Goal: Find specific page/section: Find specific page/section

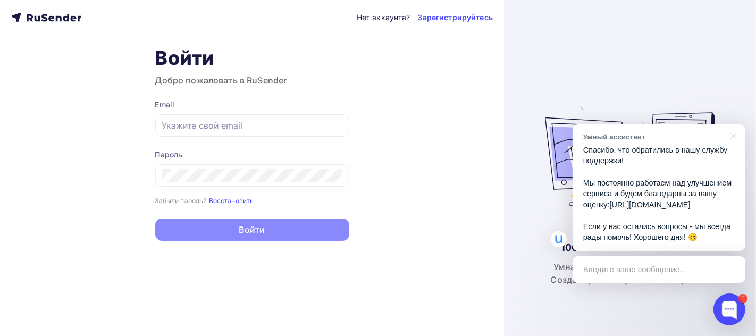
type input "[EMAIL_ADDRESS][DOMAIN_NAME]"
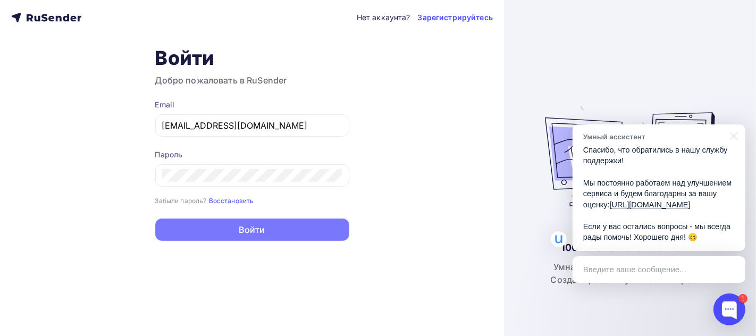
click at [256, 232] on button "Войти" at bounding box center [252, 229] width 194 height 22
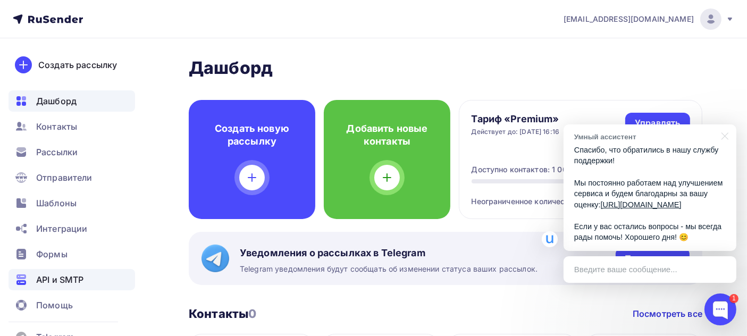
click at [64, 283] on span "API и SMTP" at bounding box center [59, 279] width 47 height 13
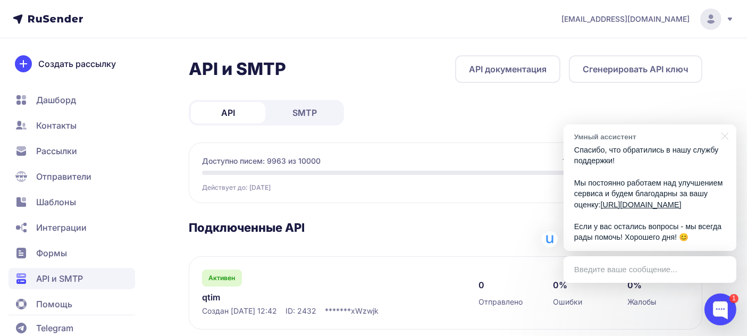
click at [282, 110] on link "SMTP" at bounding box center [304, 112] width 74 height 21
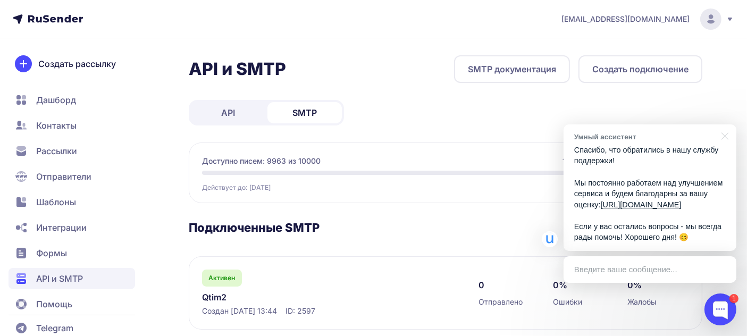
click at [376, 39] on div "[EMAIL_ADDRESS][DOMAIN_NAME] API и SMTP SMTP документация Создать подключение A…" at bounding box center [373, 225] width 747 height 450
click at [416, 43] on div "[EMAIL_ADDRESS][DOMAIN_NAME] API и SMTP SMTP документация Создать подключение A…" at bounding box center [373, 225] width 747 height 450
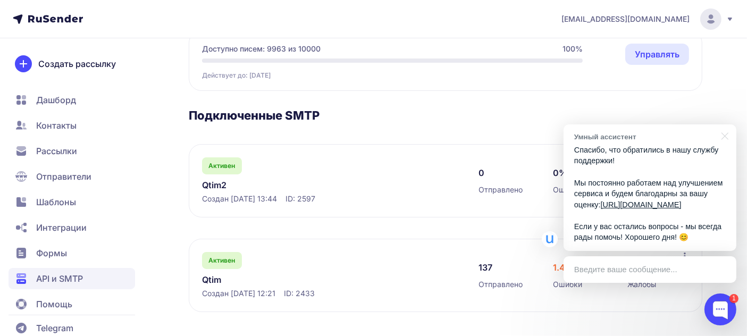
scroll to position [114, 0]
